Goal: Download file/media: Download file/media

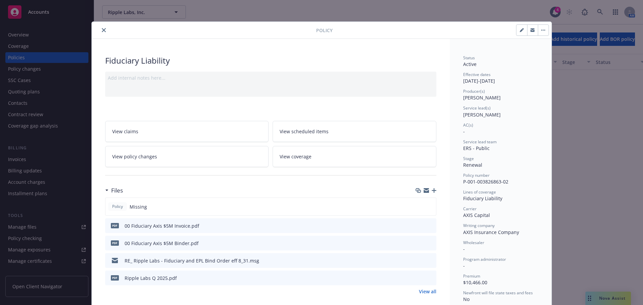
scroll to position [1173, 0]
click at [103, 30] on button "close" at bounding box center [104, 30] width 8 height 8
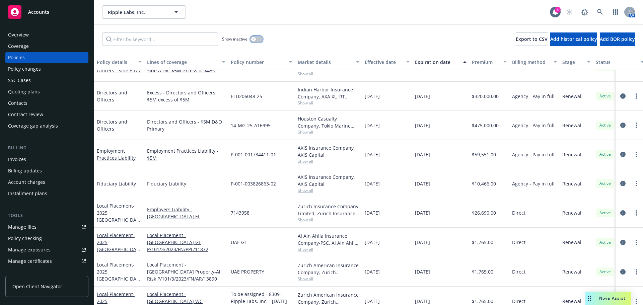
click at [257, 42] on button "button" at bounding box center [256, 39] width 13 height 7
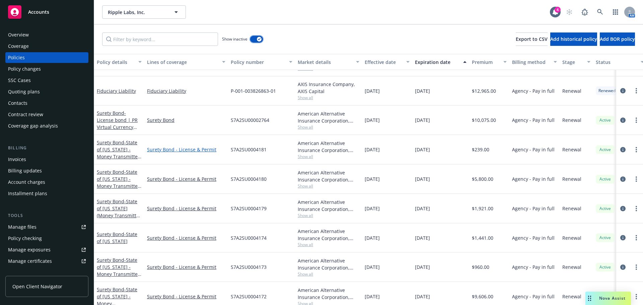
scroll to position [4625, 0]
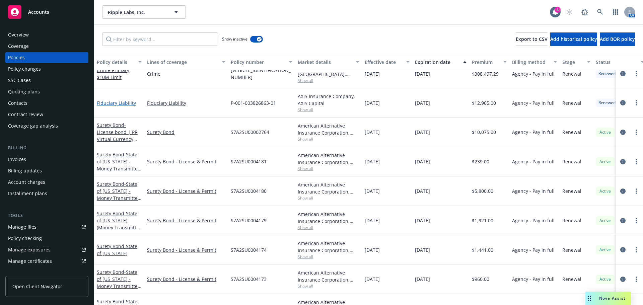
click at [123, 103] on link "Fiduciary Liability" at bounding box center [116, 103] width 39 height 6
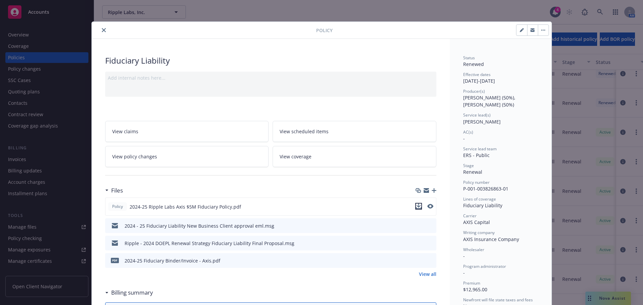
click at [417, 208] on icon "download file" at bounding box center [418, 206] width 5 height 5
